Goal: Task Accomplishment & Management: Manage account settings

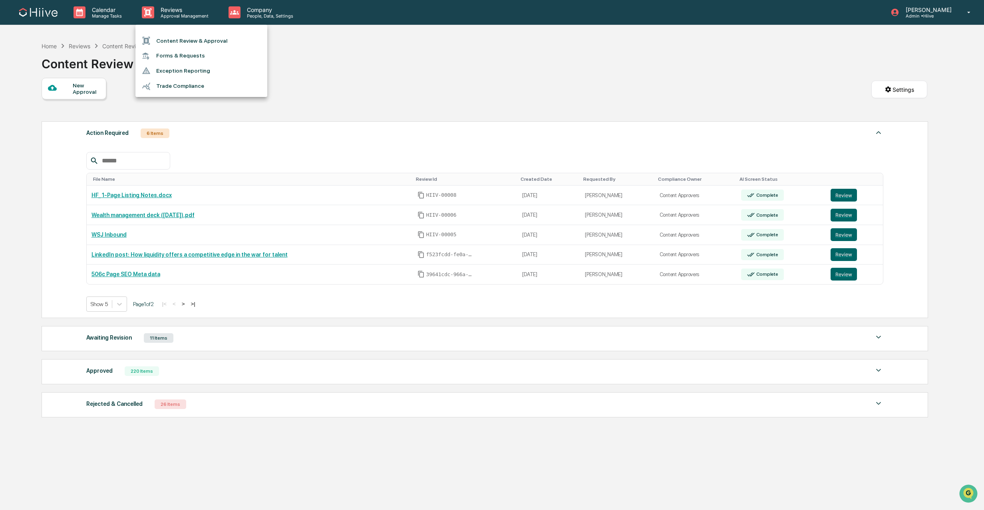
click at [340, 75] on div at bounding box center [492, 255] width 984 height 510
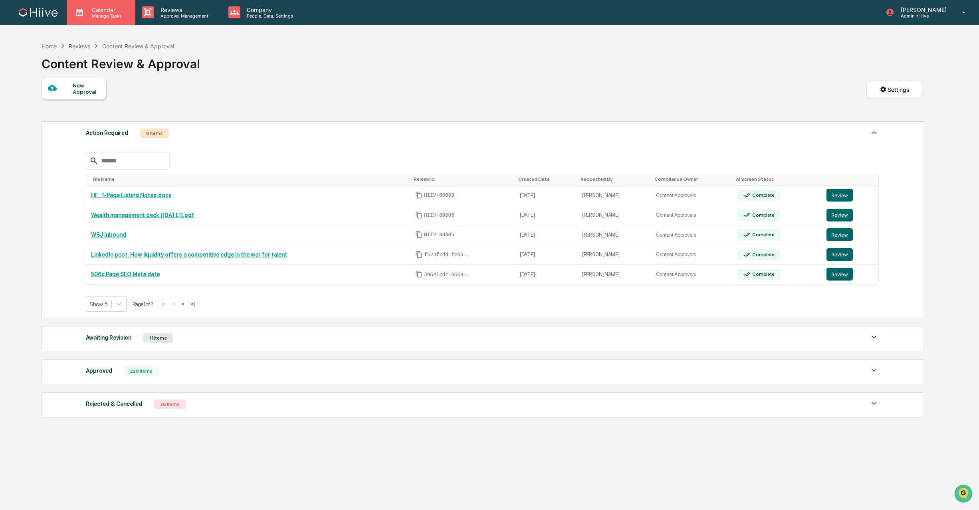
click at [79, 16] on icon at bounding box center [79, 13] width 7 height 8
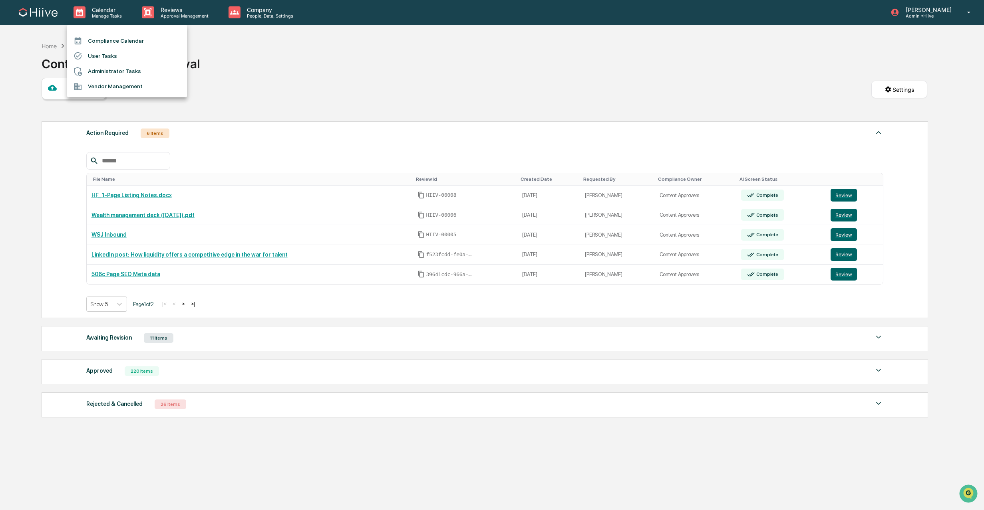
click at [97, 53] on li "User Tasks" at bounding box center [127, 55] width 120 height 15
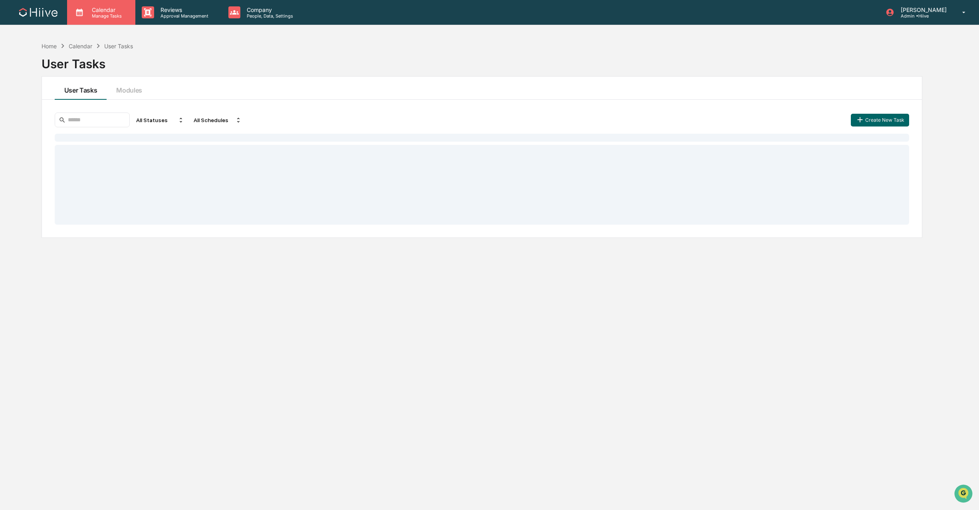
click at [92, 11] on p "Calendar" at bounding box center [105, 9] width 40 height 7
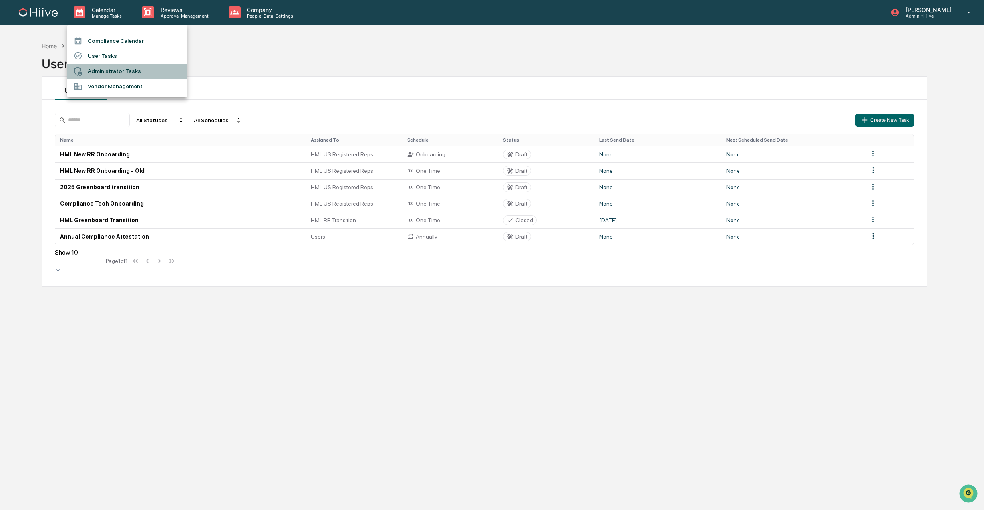
click at [107, 69] on li "Administrator Tasks" at bounding box center [127, 71] width 120 height 15
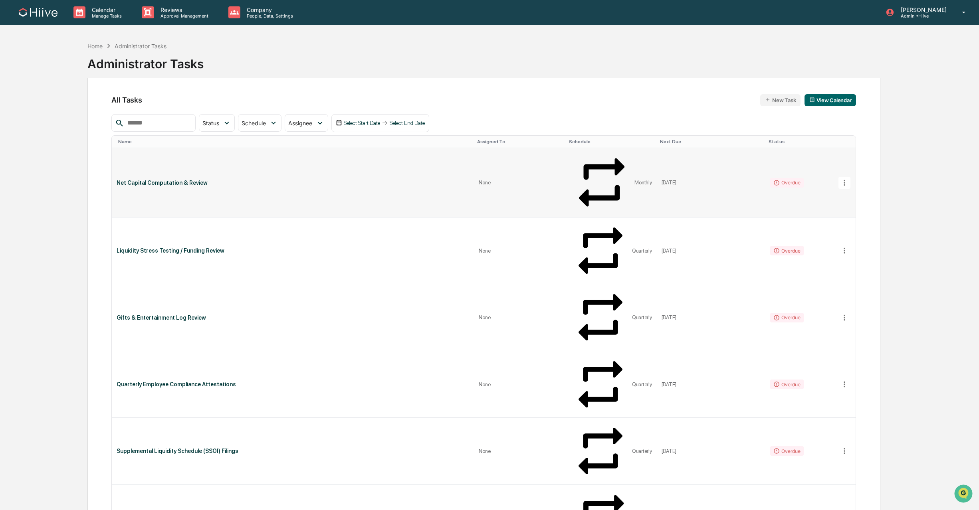
click at [230, 160] on td "Net Capital Computation & Review" at bounding box center [293, 182] width 362 height 69
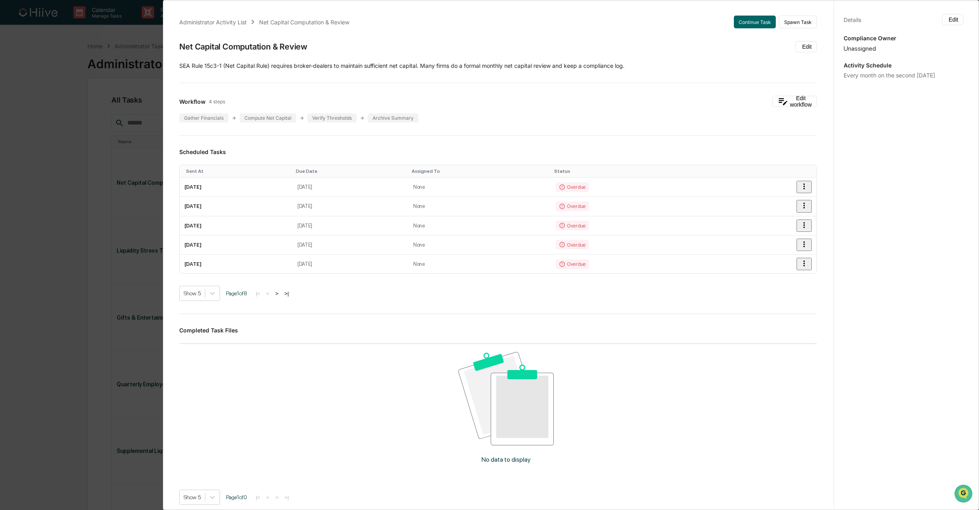
drag, startPoint x: 180, startPoint y: 49, endPoint x: 316, endPoint y: 39, distance: 136.2
click at [316, 39] on div "Administrator Activity List Net Capital Computation & Review Continue Task Spaw…" at bounding box center [498, 303] width 657 height 594
drag, startPoint x: 182, startPoint y: 66, endPoint x: 601, endPoint y: 70, distance: 419.0
click at [601, 70] on div "Administrator Activity List Net Capital Computation & Review Continue Task Spaw…" at bounding box center [498, 303] width 657 height 594
click at [802, 41] on button "Edit" at bounding box center [807, 46] width 22 height 11
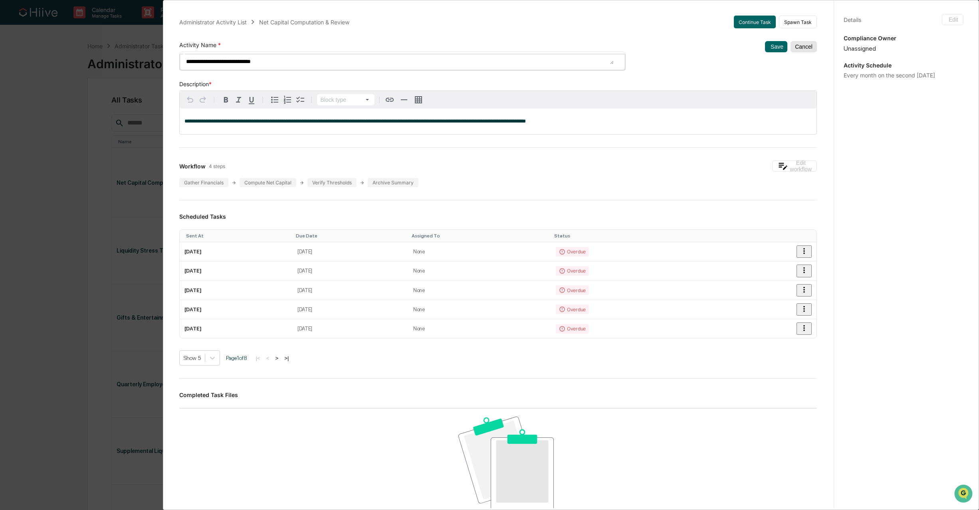
click at [798, 47] on button "Cancel" at bounding box center [804, 46] width 26 height 11
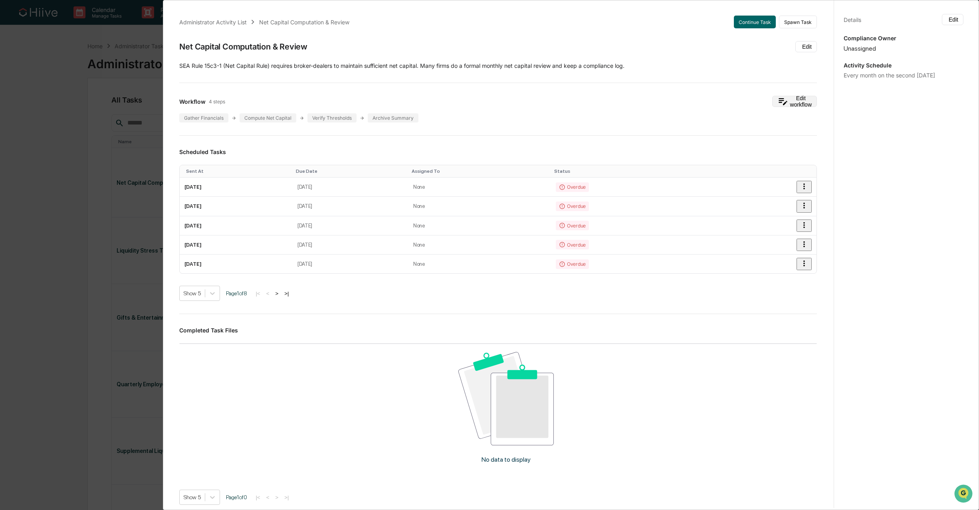
click at [779, 99] on button "Edit workflow" at bounding box center [794, 101] width 45 height 11
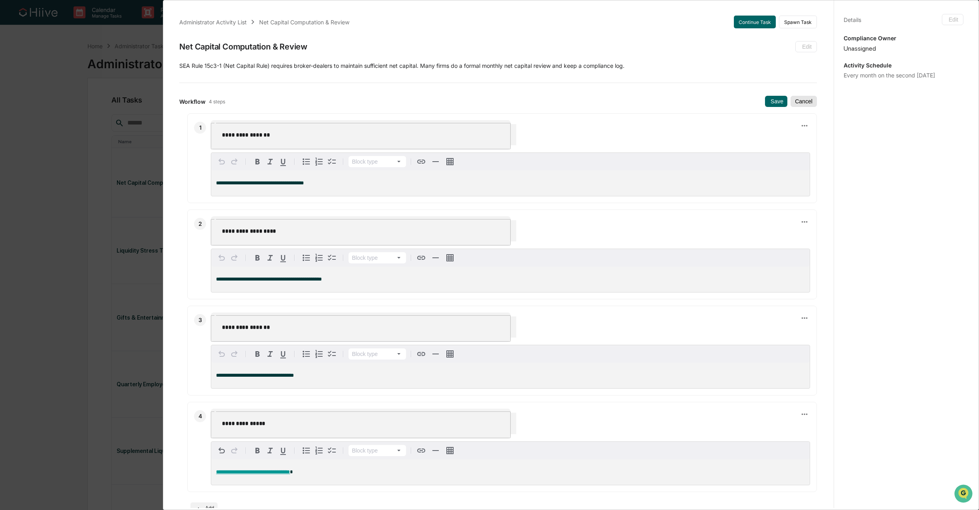
click at [797, 101] on button "Cancel" at bounding box center [804, 101] width 26 height 11
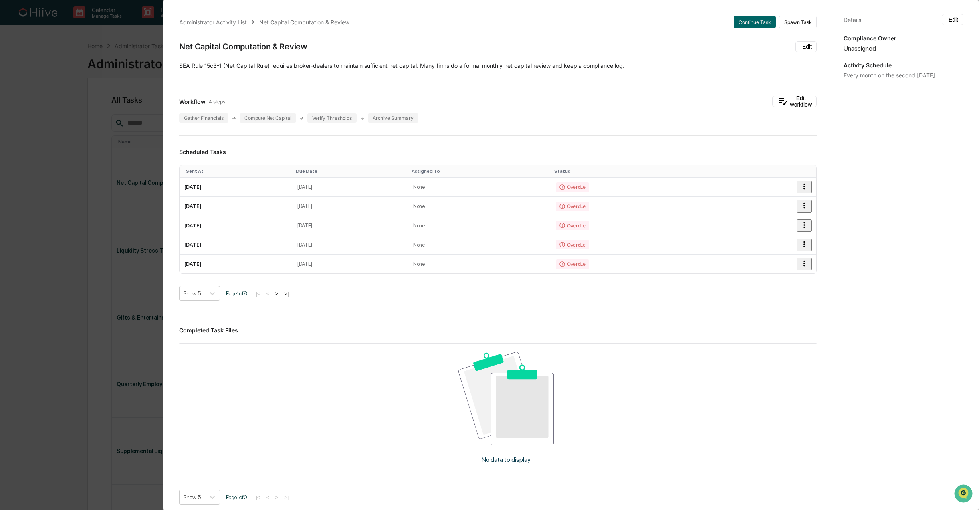
click at [48, 89] on div "Administrator Activity List Net Capital Computation & Review Continue Task Spaw…" at bounding box center [489, 255] width 979 height 510
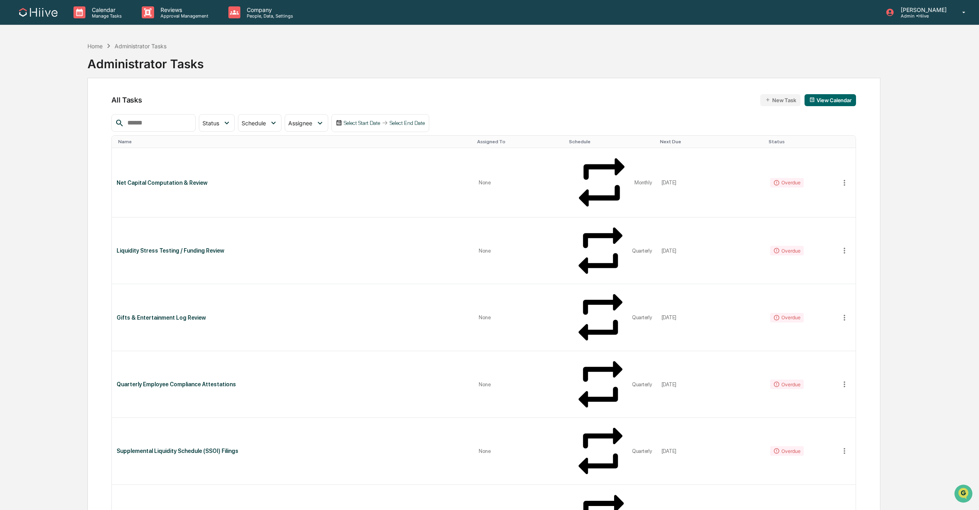
click at [780, 100] on button "New Task" at bounding box center [780, 100] width 40 height 12
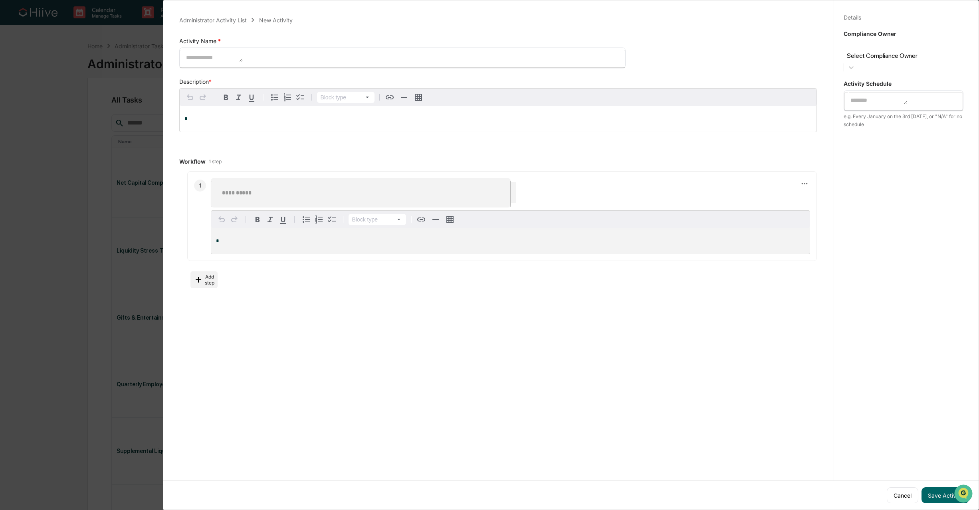
click at [253, 61] on div "* ​" at bounding box center [402, 58] width 447 height 21
click at [886, 47] on div at bounding box center [904, 46] width 112 height 9
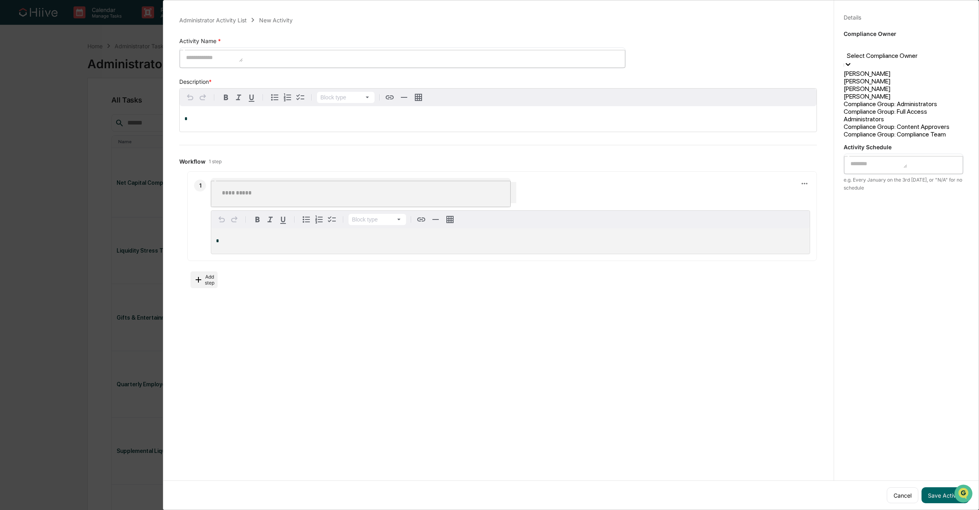
click at [889, 25] on div "Details Save Cancel Compliance Owner [PERSON_NAME], 1 of 8. 8 results available…" at bounding box center [903, 263] width 139 height 530
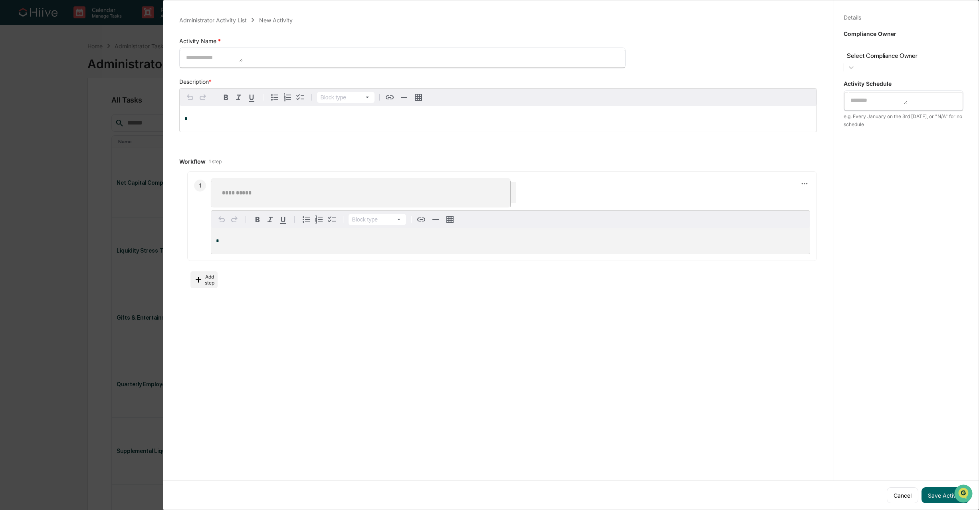
click at [880, 95] on textarea at bounding box center [879, 100] width 58 height 10
click at [291, 190] on div "​" at bounding box center [361, 192] width 300 height 29
click at [298, 182] on input "text" at bounding box center [366, 192] width 300 height 21
type input "********"
click at [262, 238] on p "*" at bounding box center [510, 241] width 589 height 6
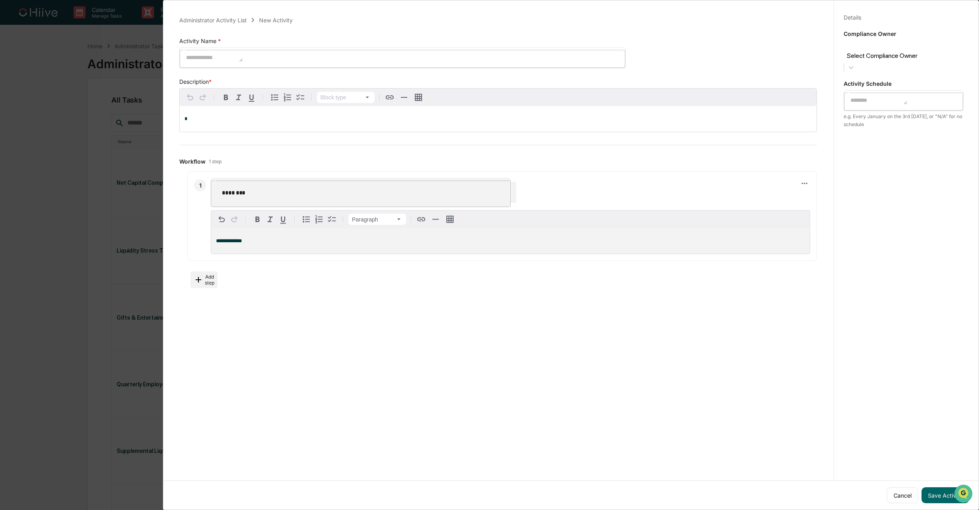
click at [243, 184] on input "********" at bounding box center [366, 192] width 300 height 21
type input "********"
click at [272, 231] on div "**********" at bounding box center [510, 241] width 599 height 26
click at [895, 489] on button "Cancel" at bounding box center [903, 496] width 32 height 16
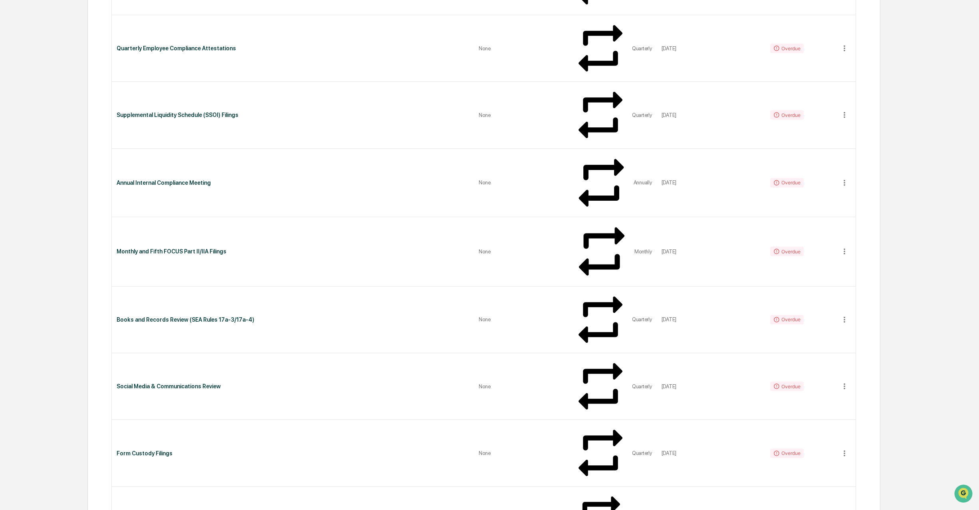
scroll to position [337, 0]
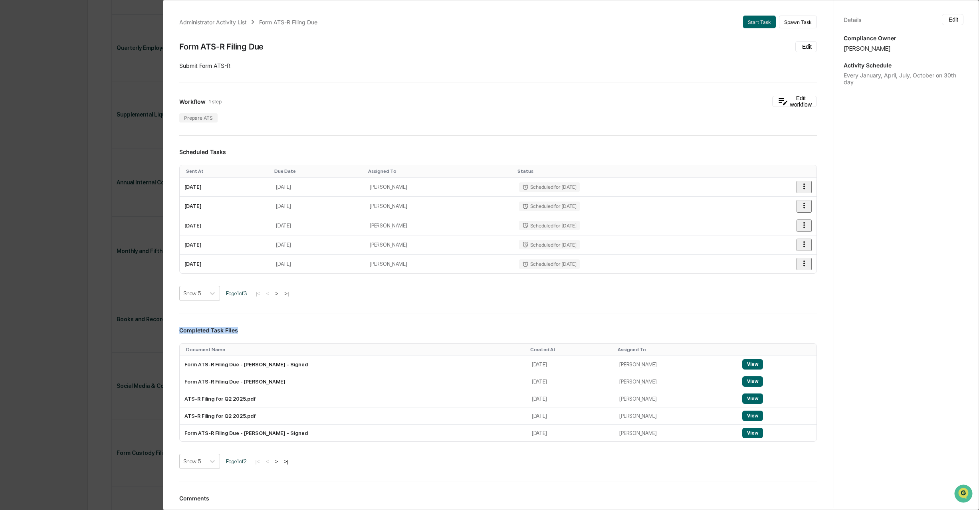
drag, startPoint x: 175, startPoint y: 330, endPoint x: 288, endPoint y: 332, distance: 113.8
click at [288, 332] on div "Administrator Activity List Form ATS-R Filing Due Start Task Spawn Task Form AT…" at bounding box center [498, 285] width 657 height 558
click at [742, 364] on button "View" at bounding box center [752, 364] width 21 height 10
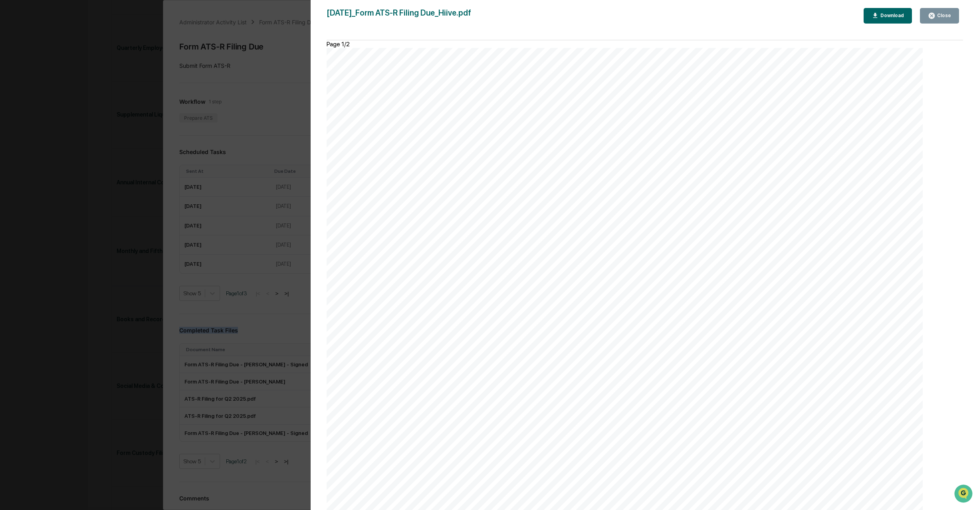
scroll to position [0, 0]
click at [943, 11] on button "Close" at bounding box center [939, 16] width 39 height 16
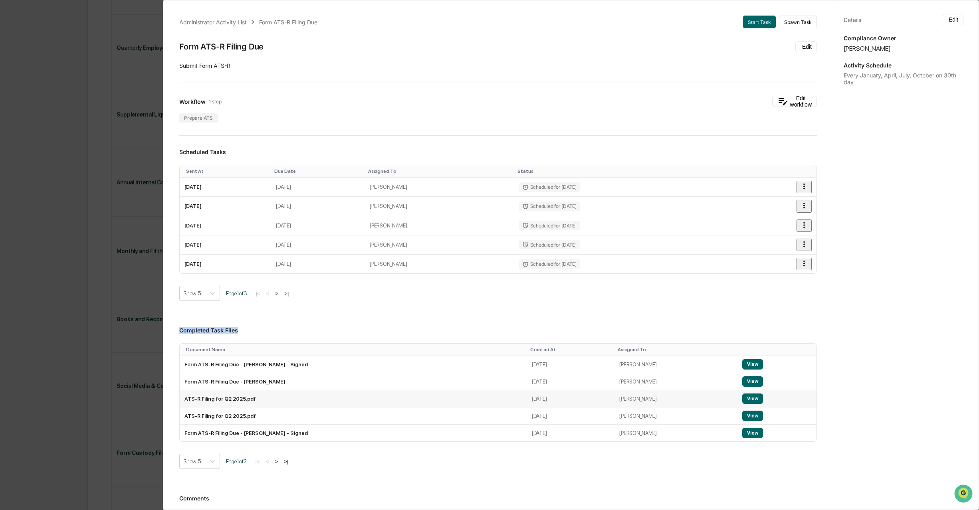
click at [742, 396] on button "View" at bounding box center [752, 399] width 21 height 10
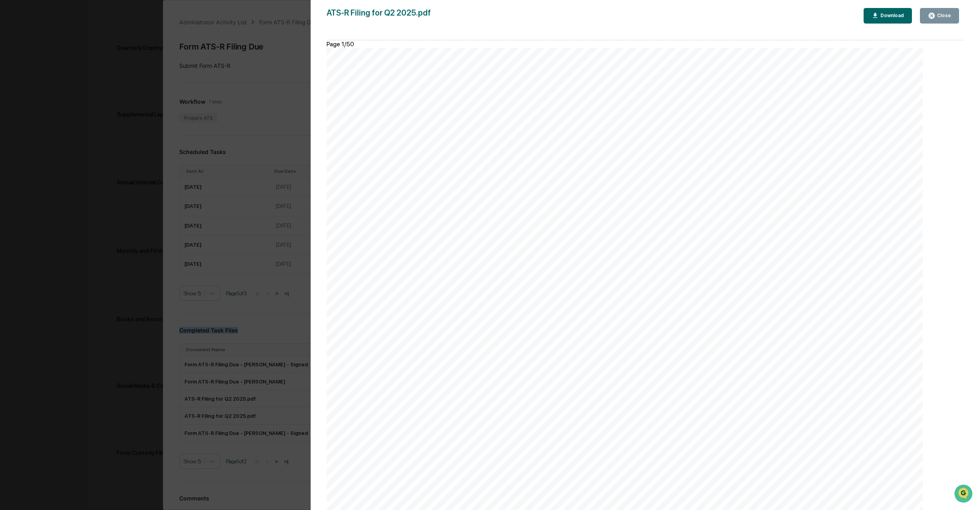
scroll to position [2036, 0]
click at [943, 13] on div "Close" at bounding box center [944, 16] width 16 height 6
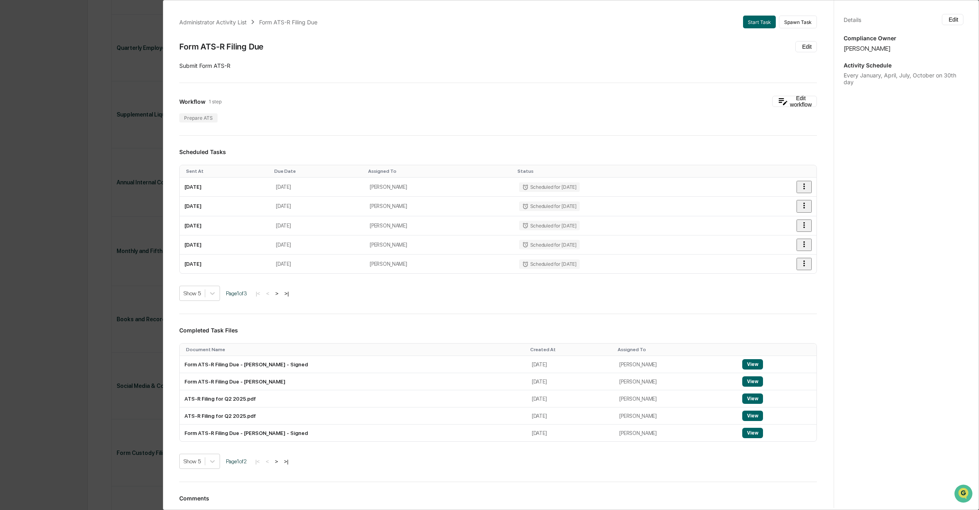
click at [50, 298] on div "Administrator Activity List Form ATS-R Filing Due Start Task Spawn Task Form AT…" at bounding box center [489, 255] width 979 height 510
